Goal: Transaction & Acquisition: Obtain resource

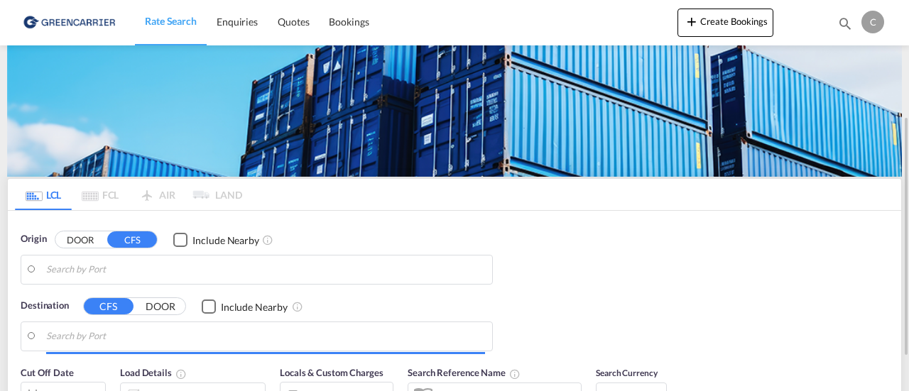
scroll to position [72, 0]
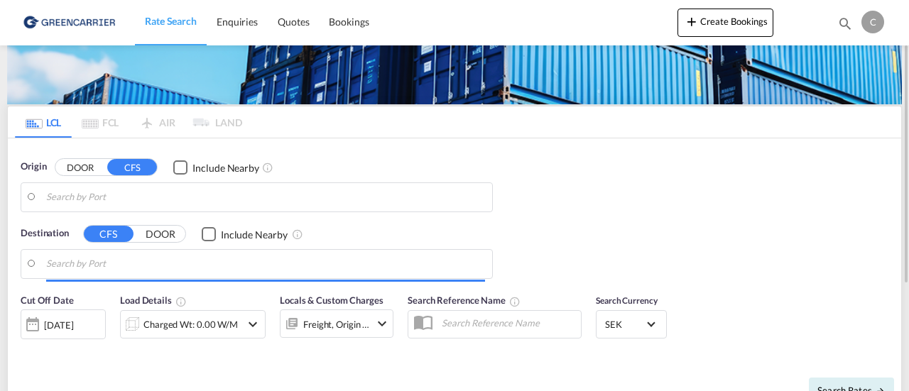
type input "SE-41705, [GEOGRAPHIC_DATA], [GEOGRAPHIC_DATA]"
type input "Keelung (Chilung), TWKEL"
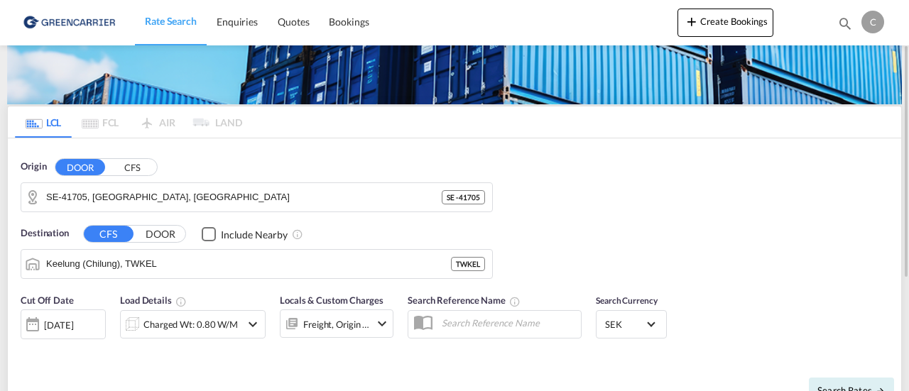
click at [272, 180] on div "Origin DOOR CFS SE-41705, [GEOGRAPHIC_DATA], [GEOGRAPHIC_DATA] - 41705" at bounding box center [257, 186] width 472 height 53
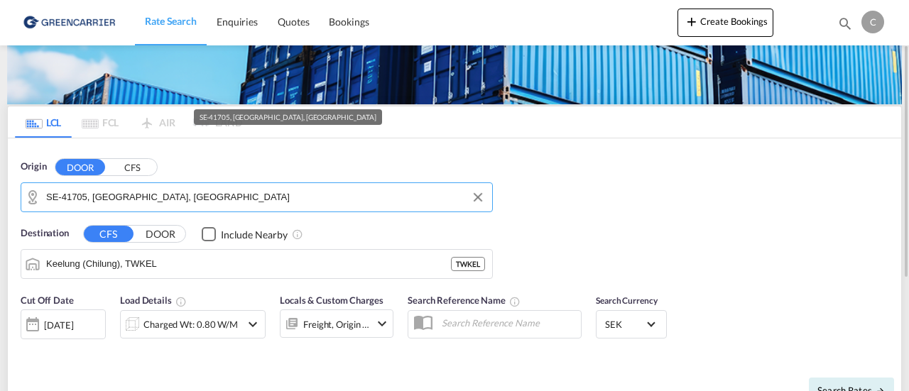
click at [264, 192] on input "SE-41705, [GEOGRAPHIC_DATA], [GEOGRAPHIC_DATA]" at bounding box center [265, 197] width 439 height 21
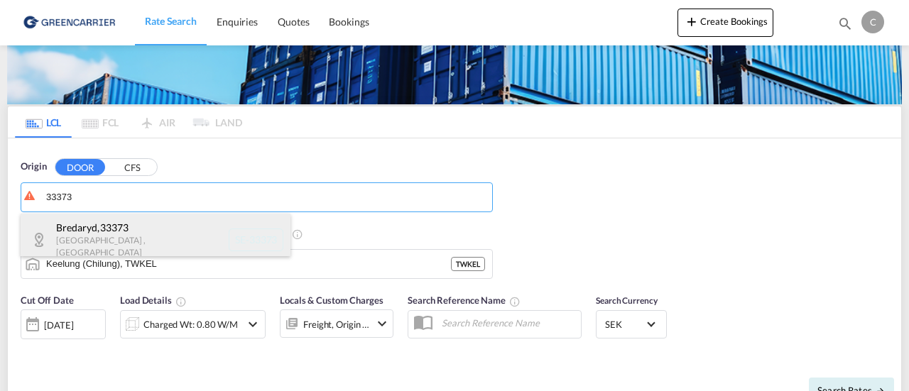
click at [196, 230] on div "Bredaryd , 33373 [GEOGRAPHIC_DATA] , [GEOGRAPHIC_DATA] SE-33373" at bounding box center [156, 240] width 270 height 52
type input "SE-33373, Bredaryd, [GEOGRAPHIC_DATA]"
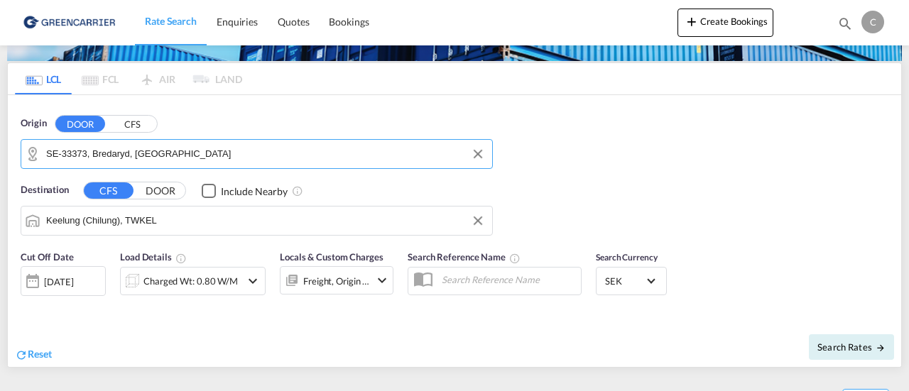
scroll to position [121, 0]
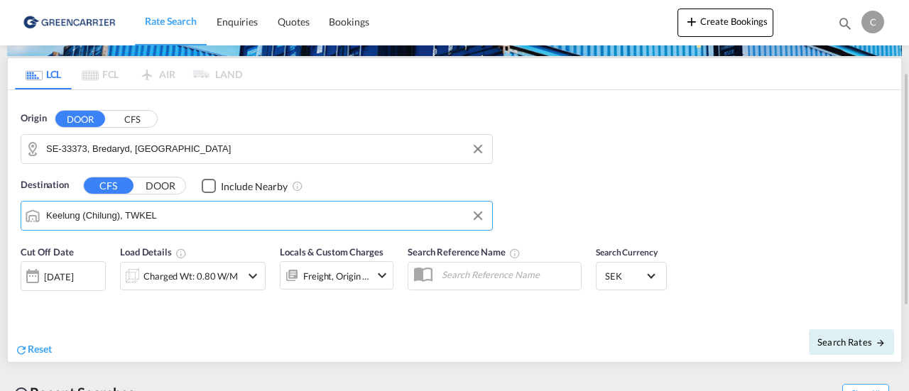
click at [192, 219] on input "Keelung (Chilung), TWKEL" at bounding box center [265, 215] width 439 height 21
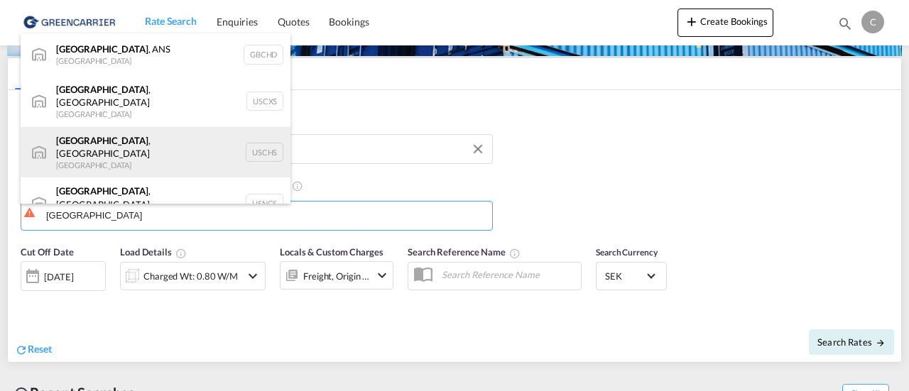
click at [173, 132] on div "[GEOGRAPHIC_DATA] , [GEOGRAPHIC_DATA] [GEOGRAPHIC_DATA] USCHS" at bounding box center [156, 152] width 270 height 51
type input "[GEOGRAPHIC_DATA], [GEOGRAPHIC_DATA], USCHS"
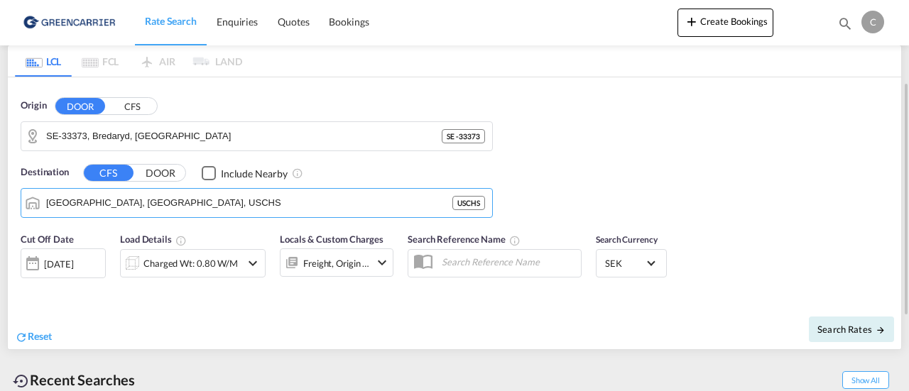
scroll to position [136, 0]
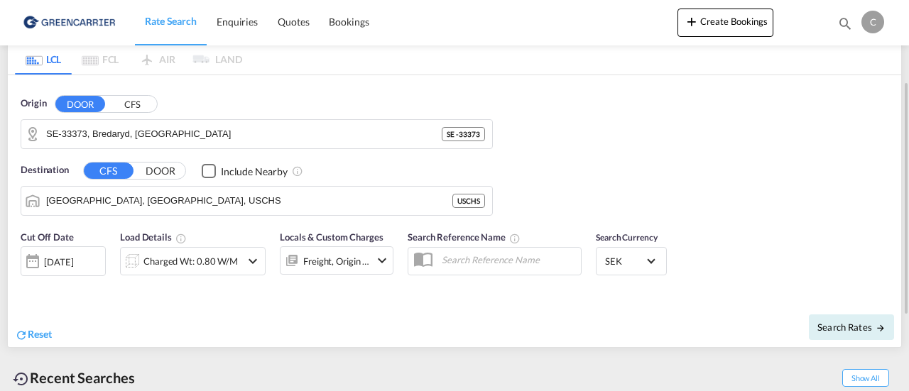
click at [251, 270] on div "Charged Wt: 0.80 W/M" at bounding box center [193, 261] width 146 height 28
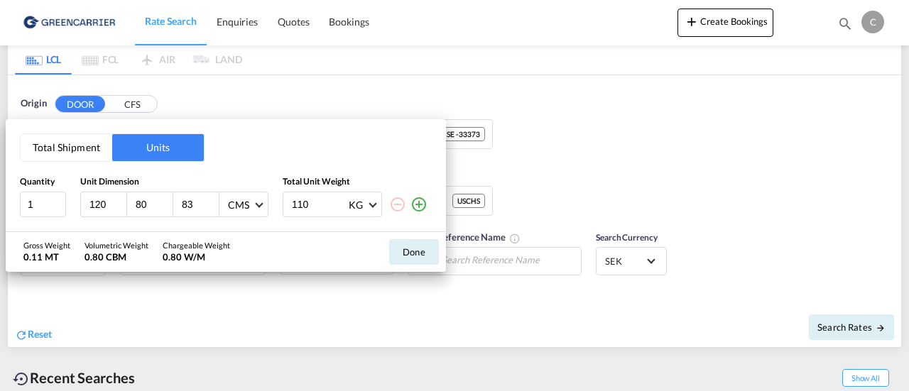
click at [195, 199] on input "83" at bounding box center [199, 204] width 38 height 13
type input "8"
type input "76"
type input "167"
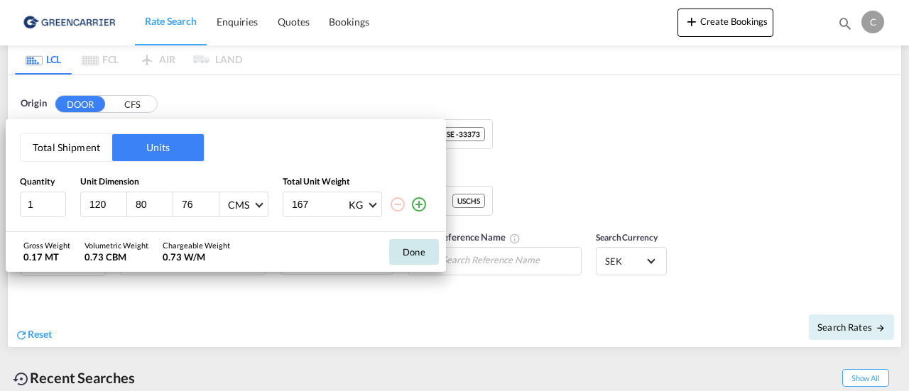
click at [410, 260] on button "Done" at bounding box center [414, 252] width 50 height 26
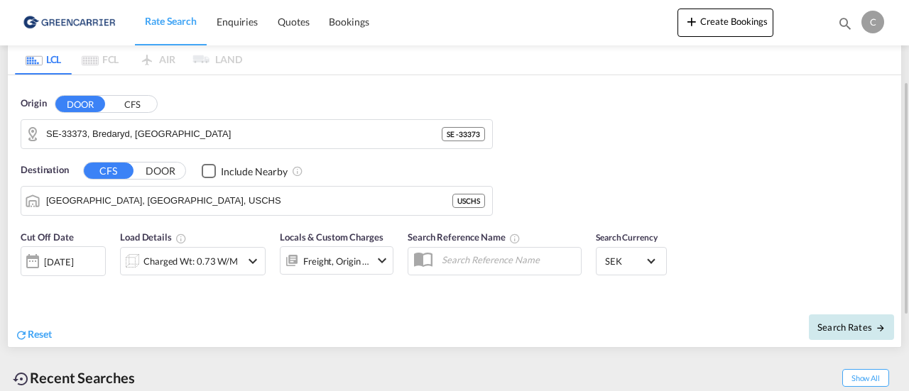
click at [842, 326] on span "Search Rates" at bounding box center [851, 327] width 68 height 11
type input "33373 to USCHS / [DATE]"
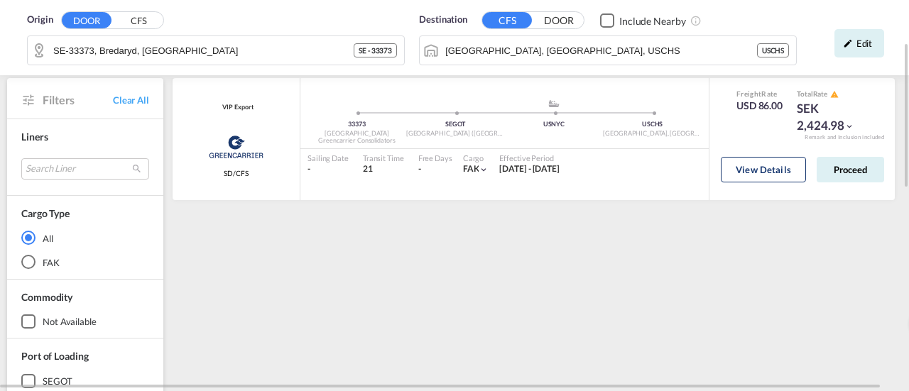
scroll to position [109, 0]
click at [767, 171] on button "View Details" at bounding box center [762, 171] width 85 height 26
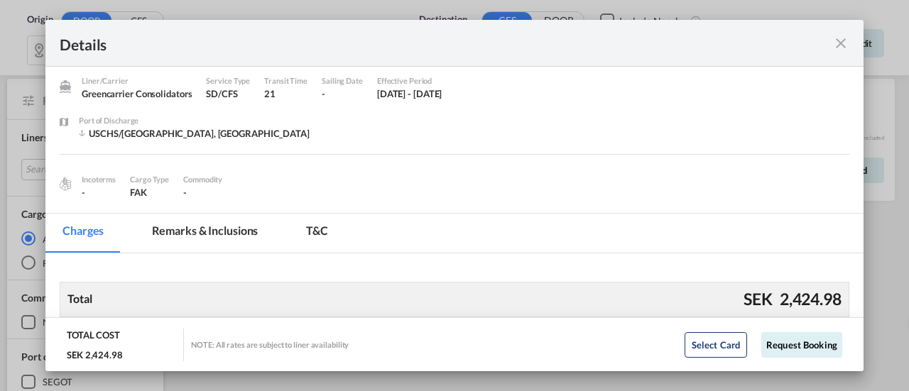
scroll to position [46, 0]
